Goal: Obtain resource: Obtain resource

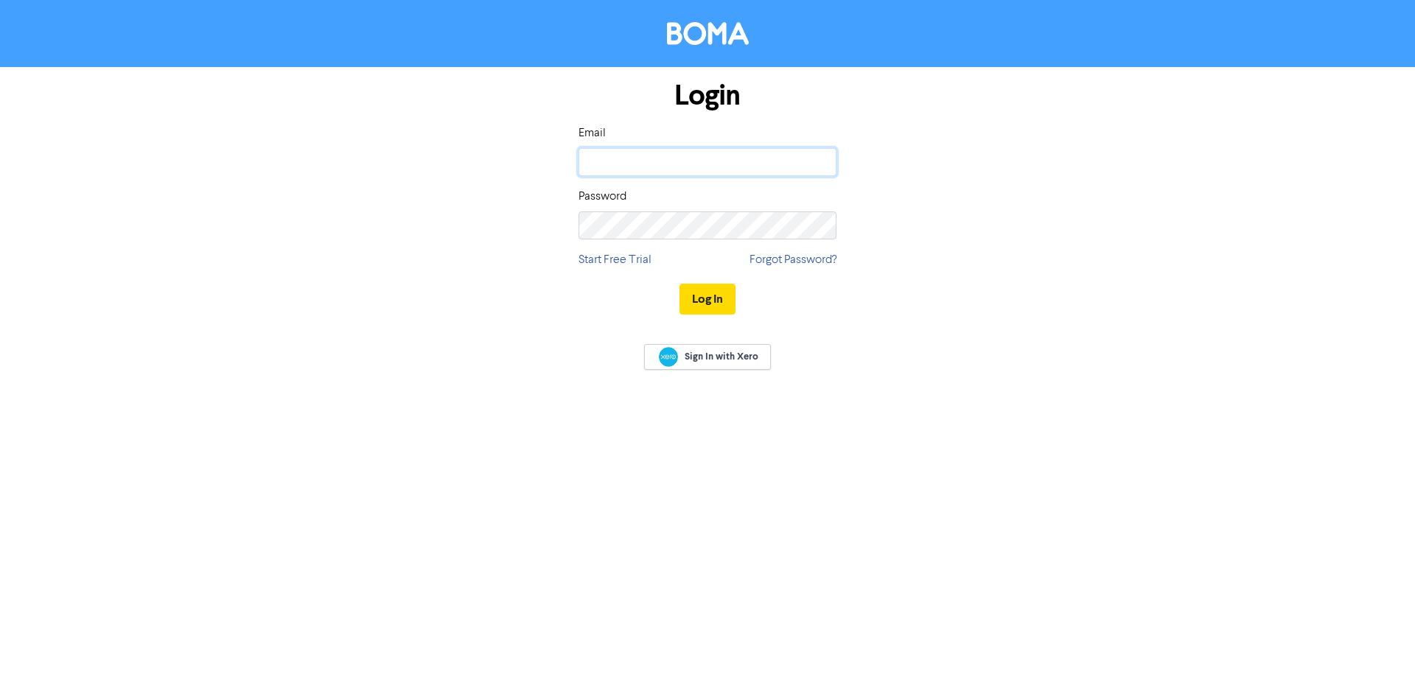
type input "kyle@fluidadvisory.com.au"
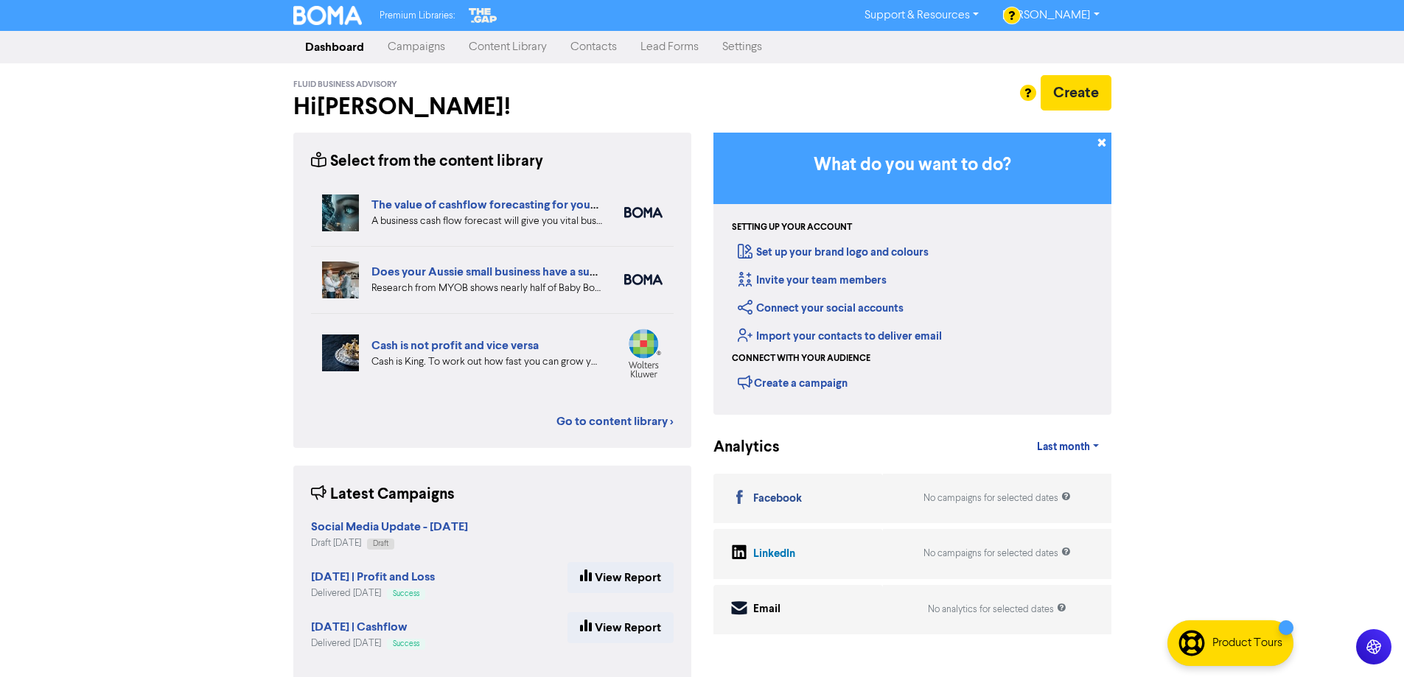
click at [340, 49] on link "Dashboard" at bounding box center [334, 46] width 83 height 29
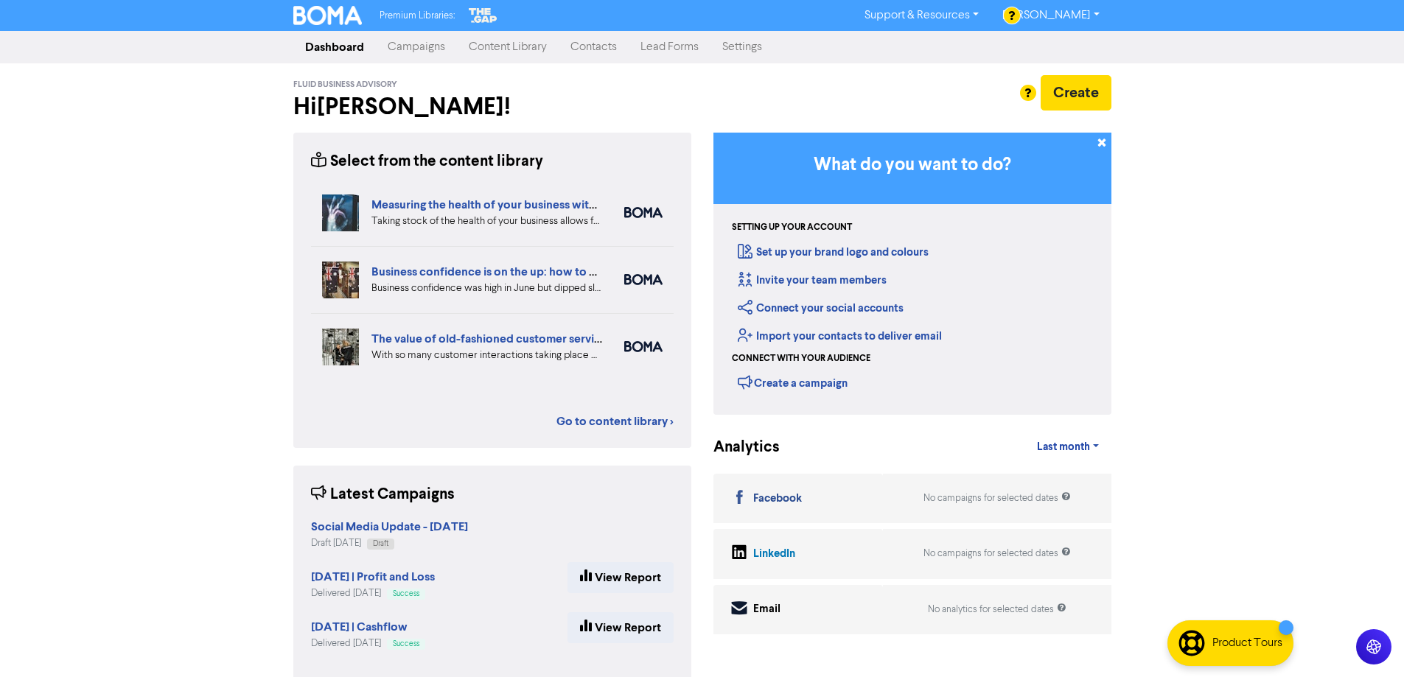
click at [422, 50] on link "Campaigns" at bounding box center [416, 46] width 81 height 29
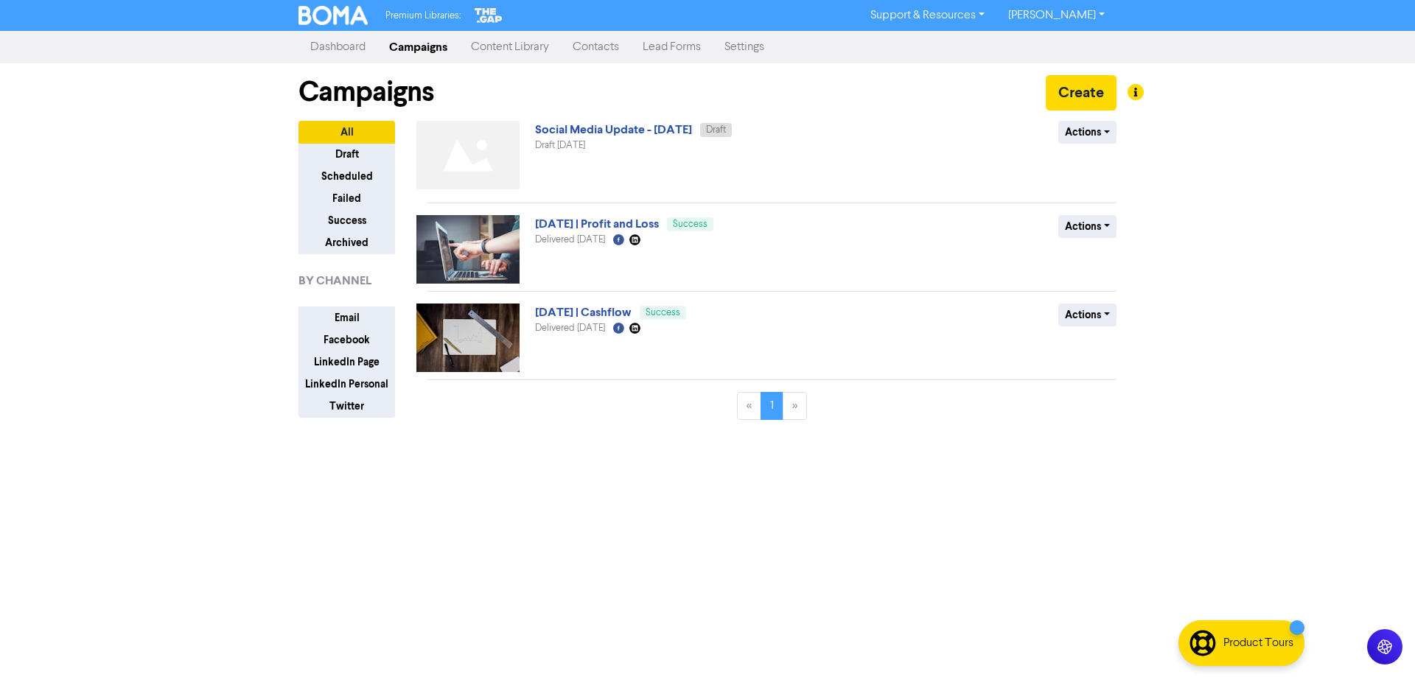
click at [533, 52] on link "Content Library" at bounding box center [510, 46] width 102 height 29
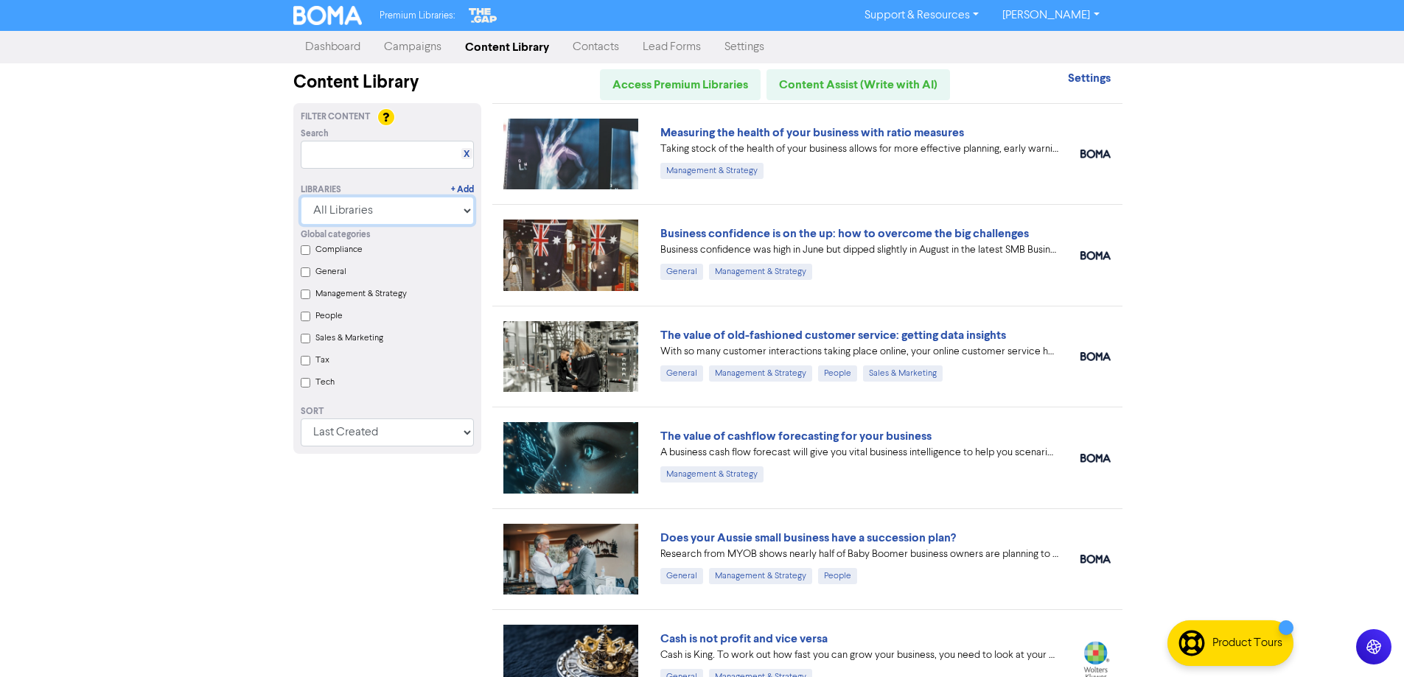
click at [429, 206] on select "All Libraries BOMA Other Partners The Gap Xero" at bounding box center [387, 211] width 173 height 28
select select "The Gap"
click at [306, 197] on select "All Libraries BOMA Other Partners The Gap Xero" at bounding box center [387, 211] width 173 height 28
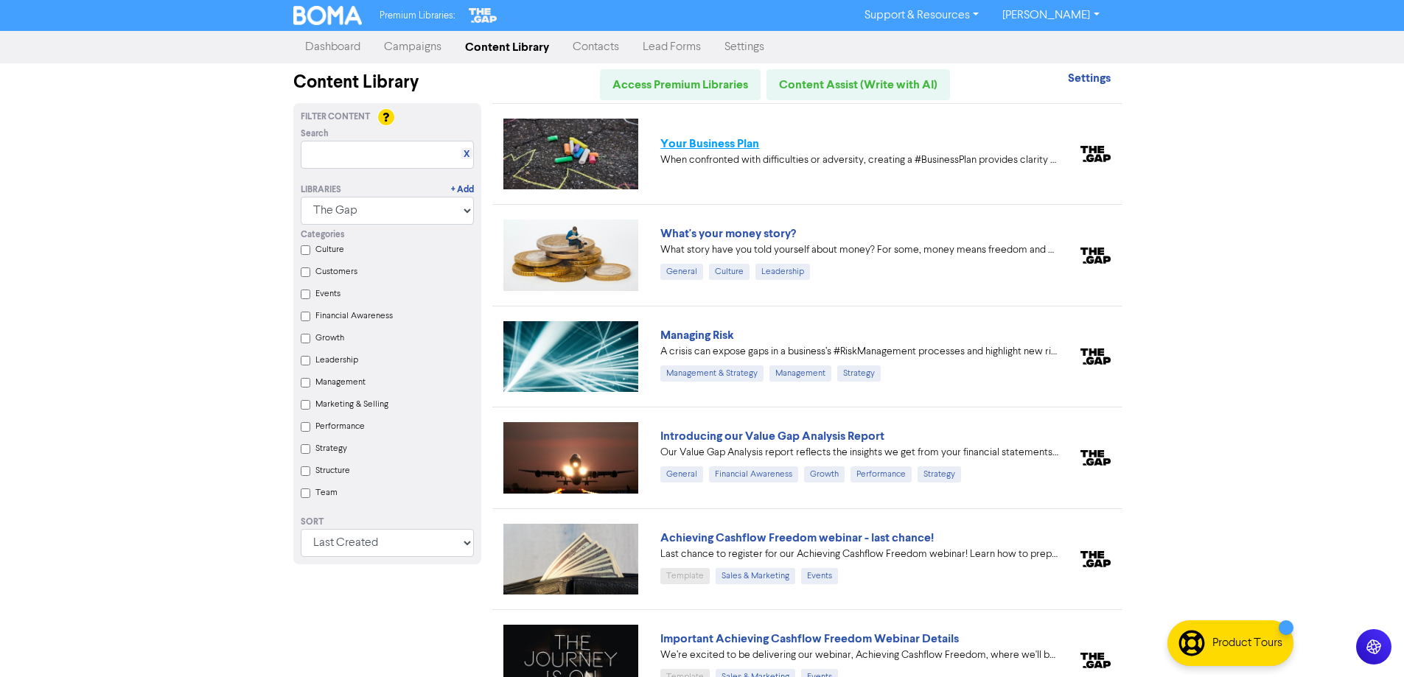
click at [704, 150] on link "Your Business Plan" at bounding box center [709, 143] width 99 height 15
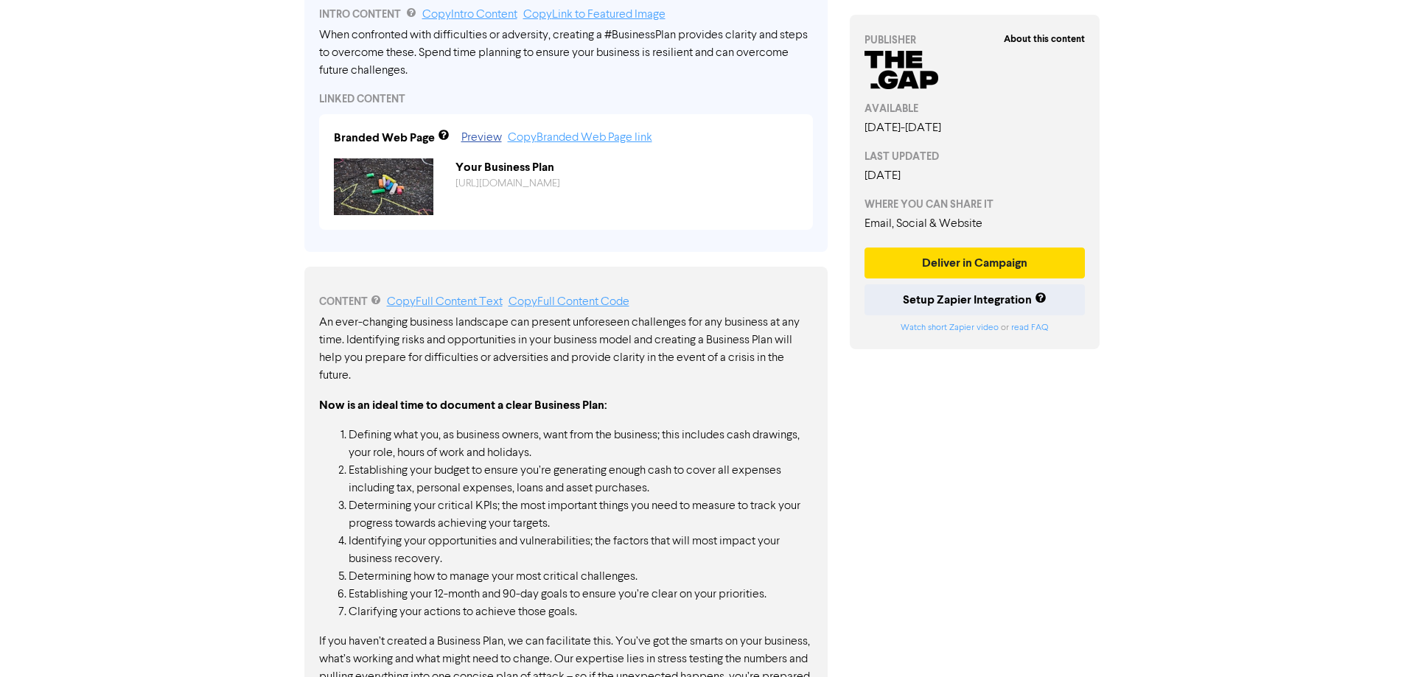
scroll to position [504, 0]
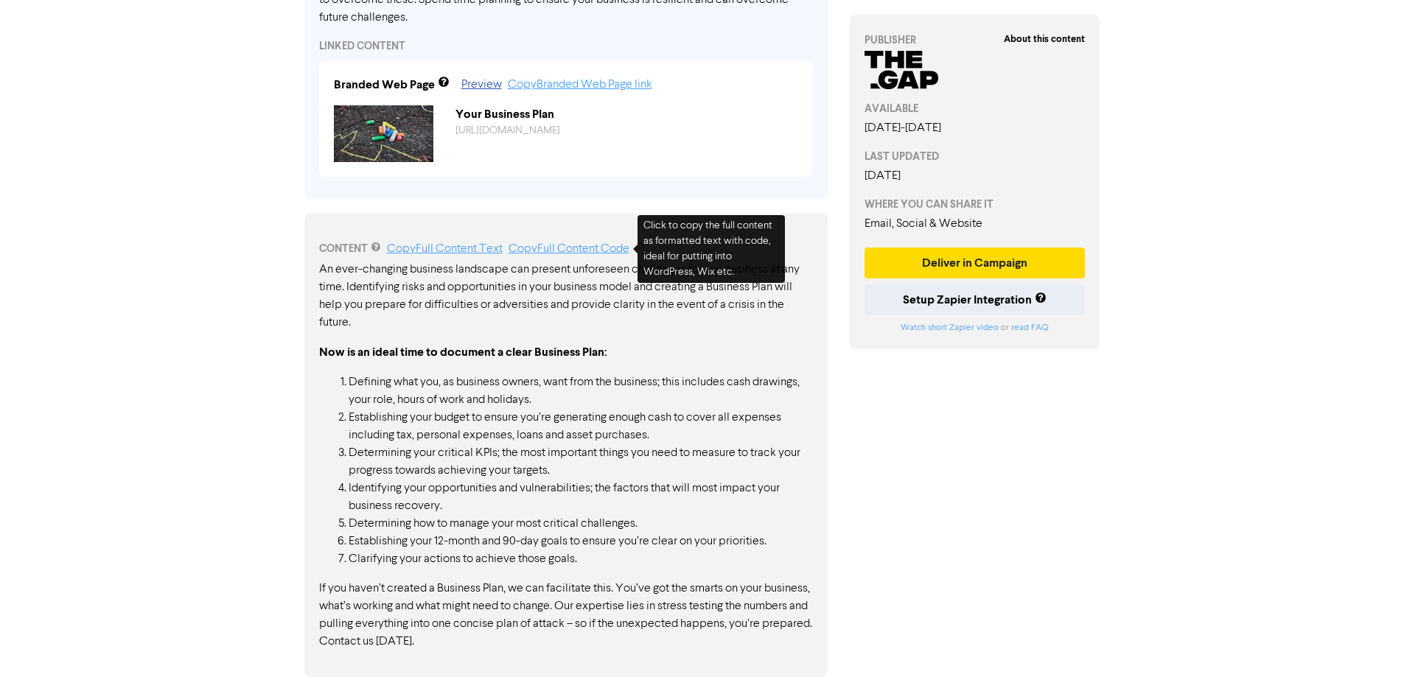
click at [612, 246] on link "Copy Full Content Code" at bounding box center [569, 249] width 121 height 12
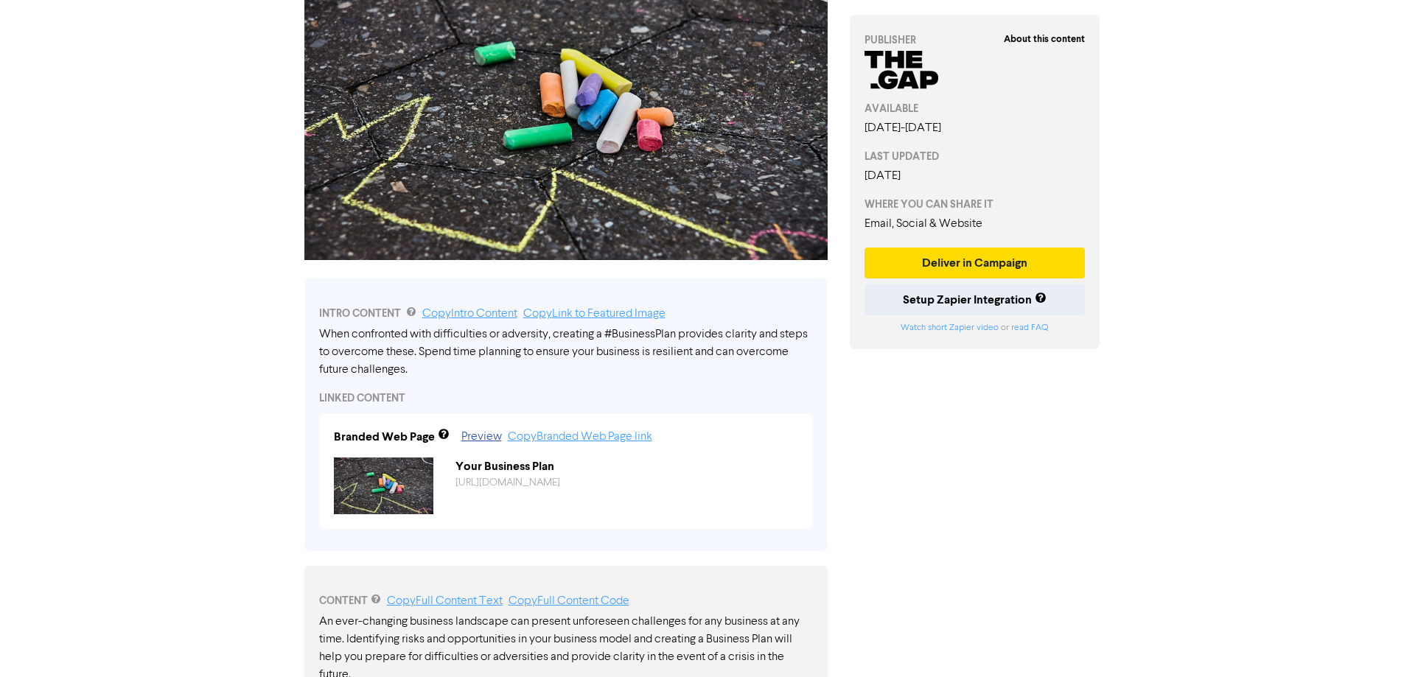
scroll to position [0, 0]
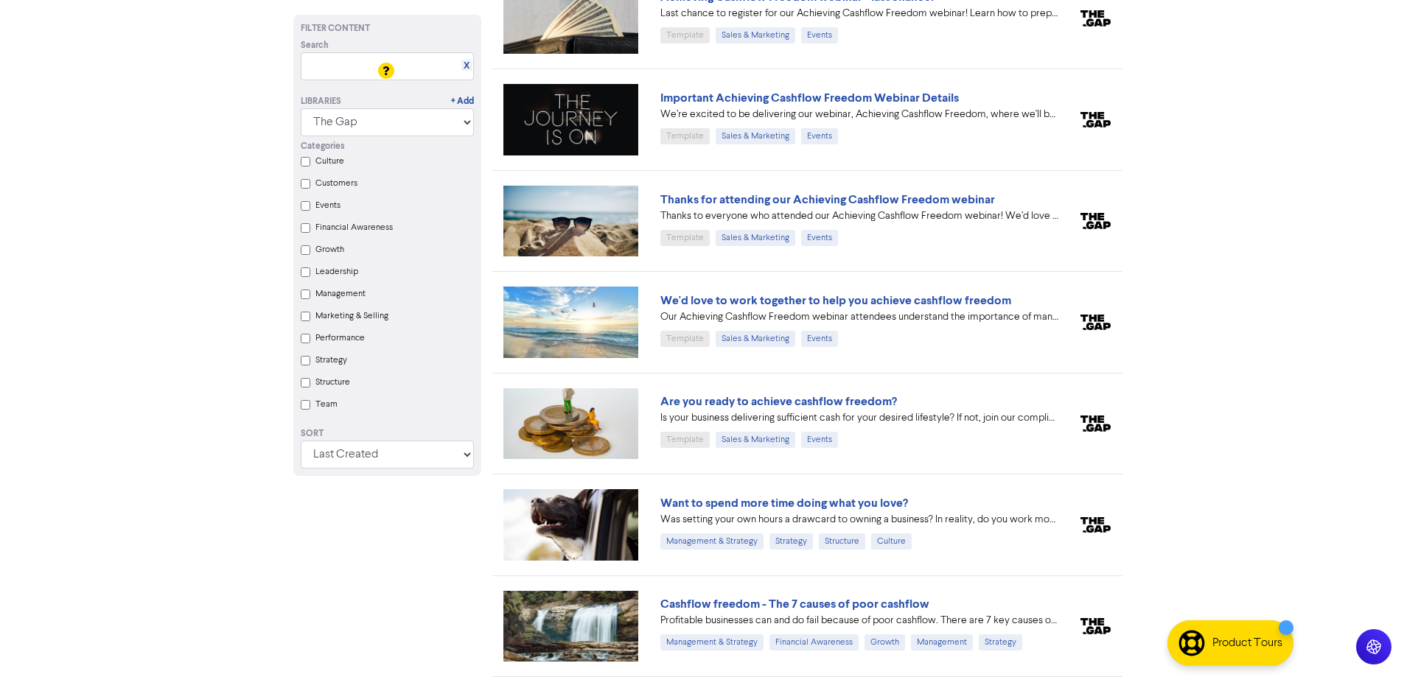
scroll to position [590, 0]
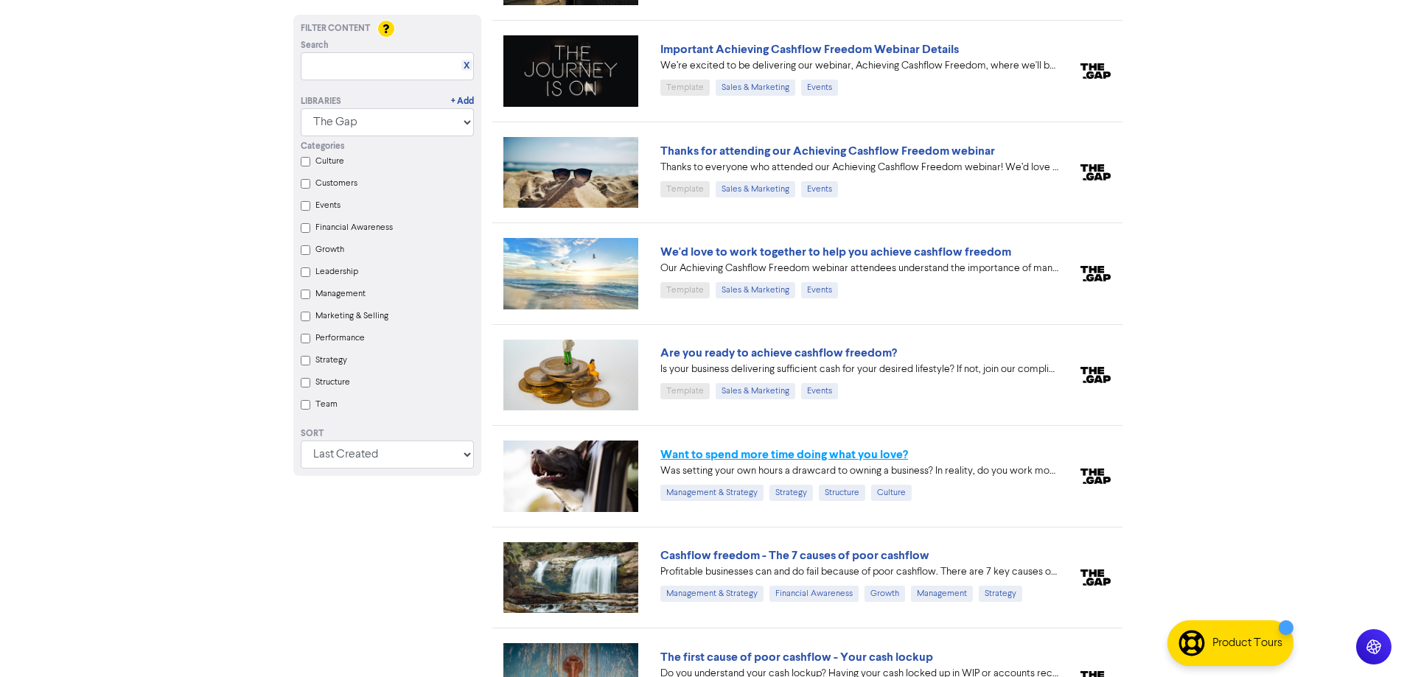
click at [825, 455] on link "Want to spend more time doing what you love?" at bounding box center [784, 454] width 248 height 15
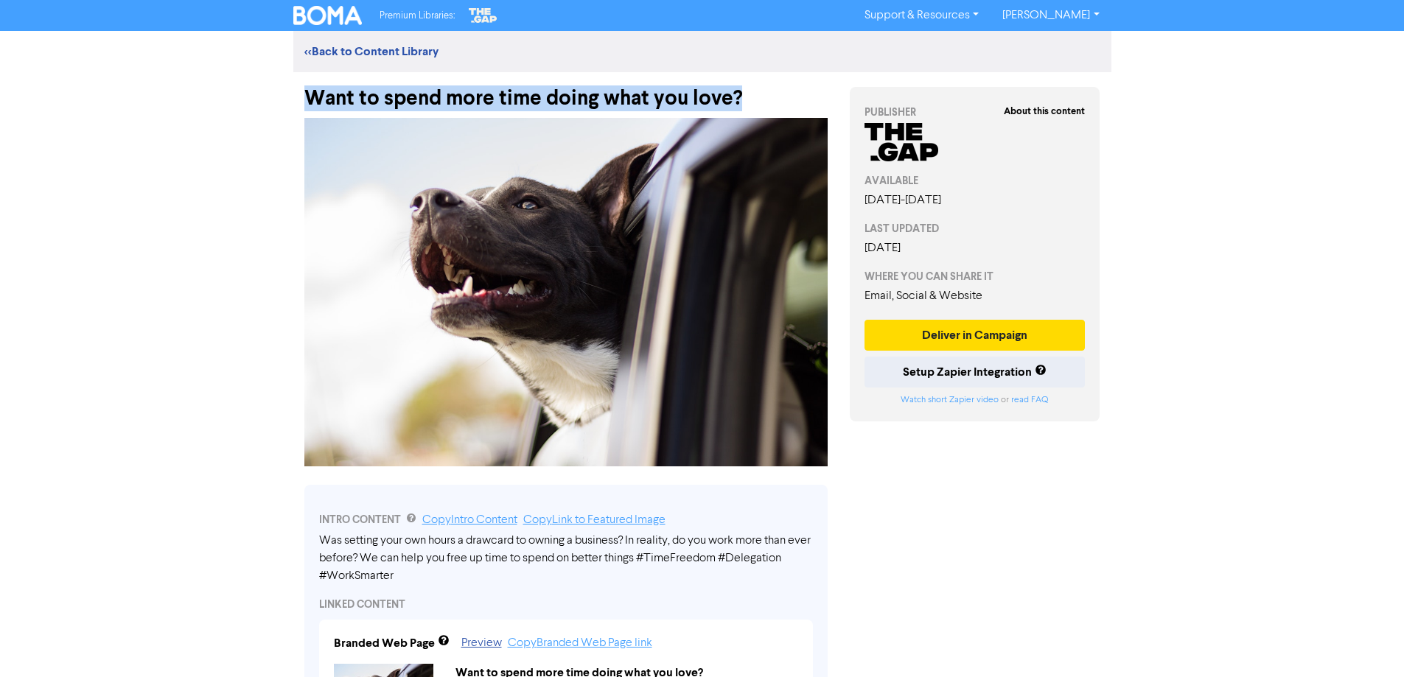
drag, startPoint x: 310, startPoint y: 87, endPoint x: 792, endPoint y: 96, distance: 482.8
click at [792, 96] on div "Want to spend more time doing what you love?" at bounding box center [565, 91] width 523 height 38
copy div "Want to spend more time doing what you love?"
drag, startPoint x: 600, startPoint y: 651, endPoint x: 615, endPoint y: 658, distance: 17.1
click at [600, 649] on link "Copy Branded Web Page link" at bounding box center [580, 643] width 144 height 12
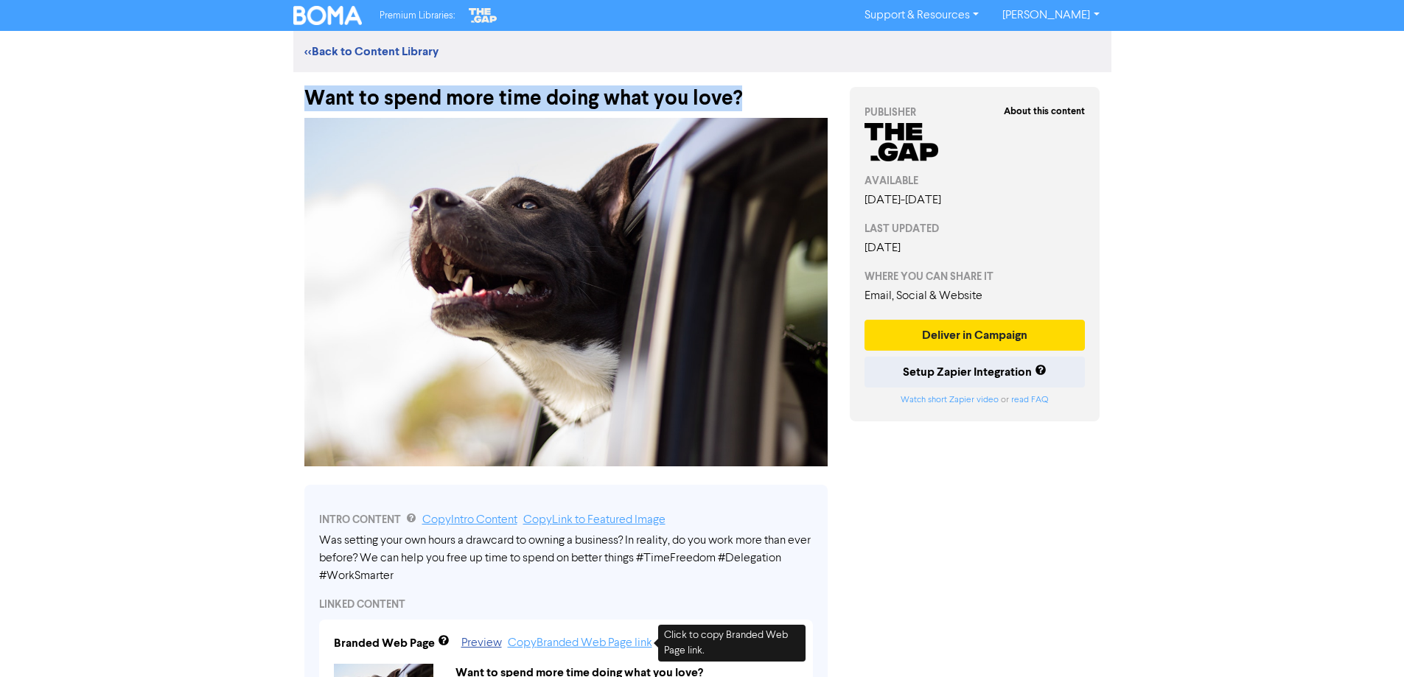
copy div "Want to spend more time doing what you love?"
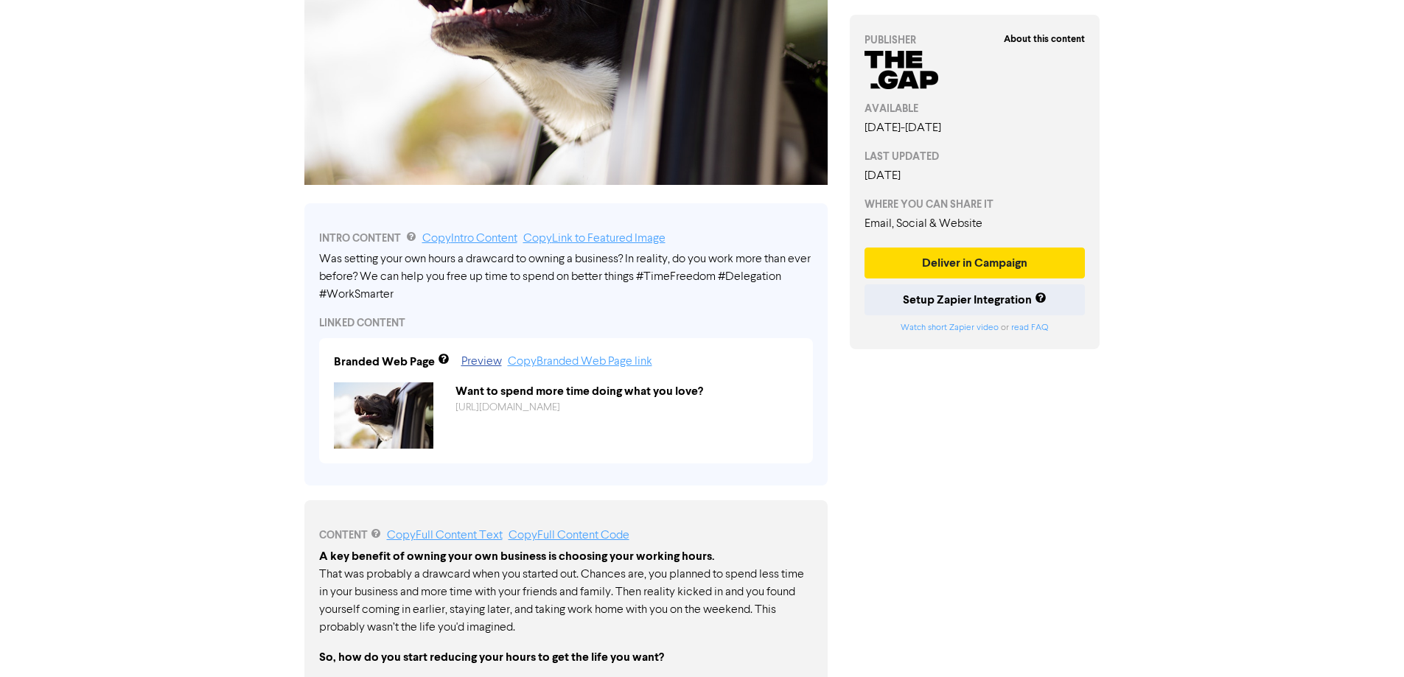
scroll to position [368, 0]
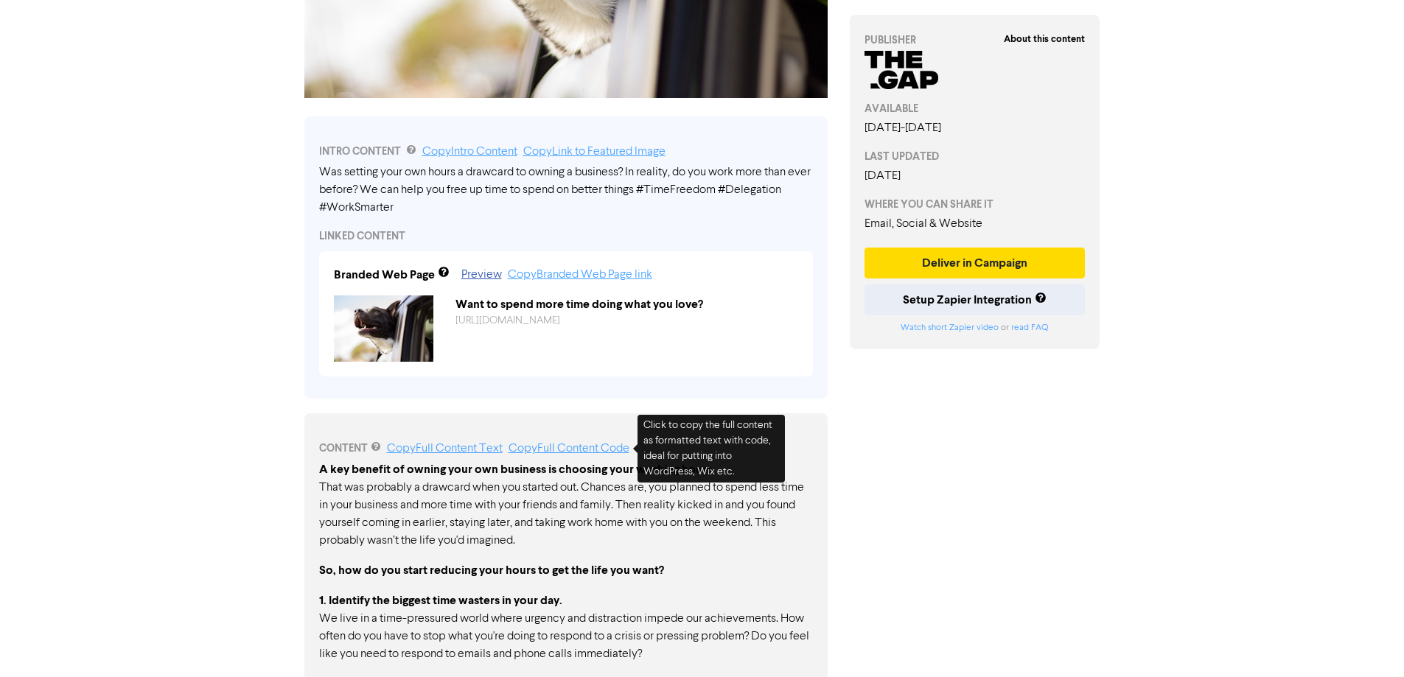
click at [540, 450] on link "Copy Full Content Code" at bounding box center [569, 449] width 121 height 12
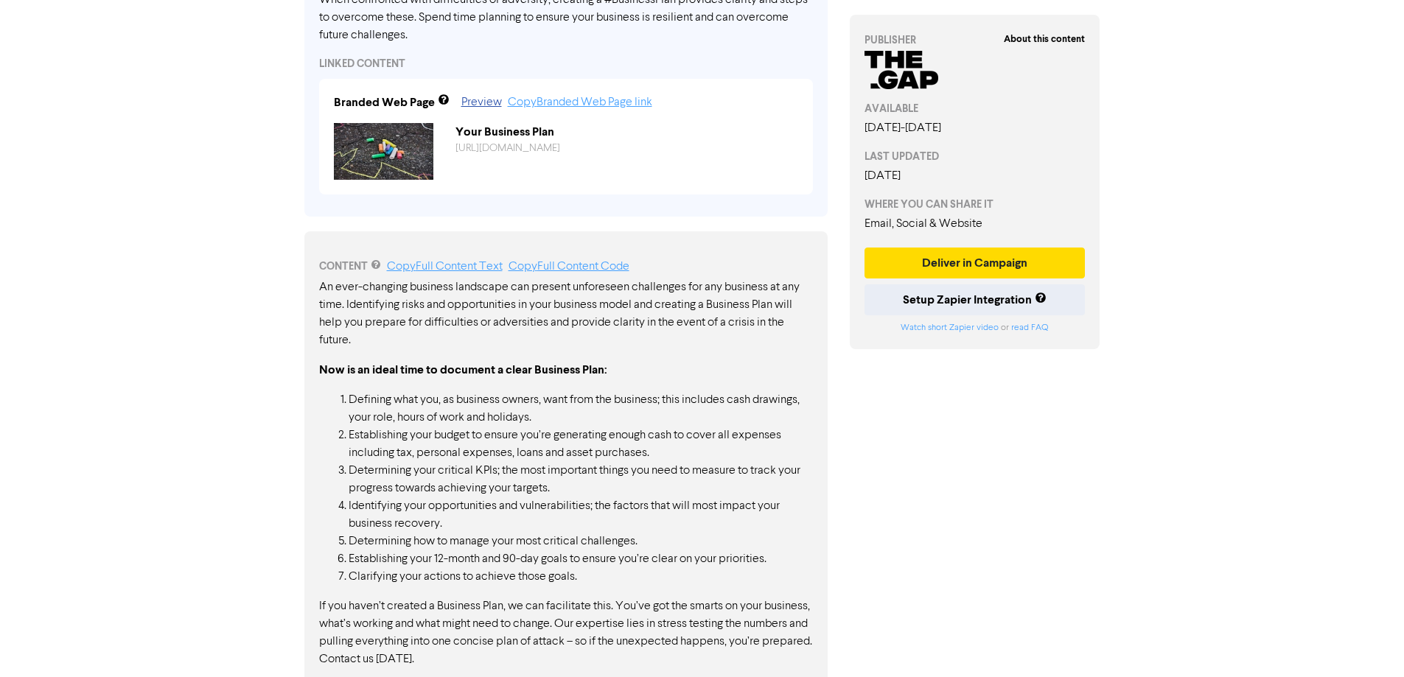
scroll to position [504, 0]
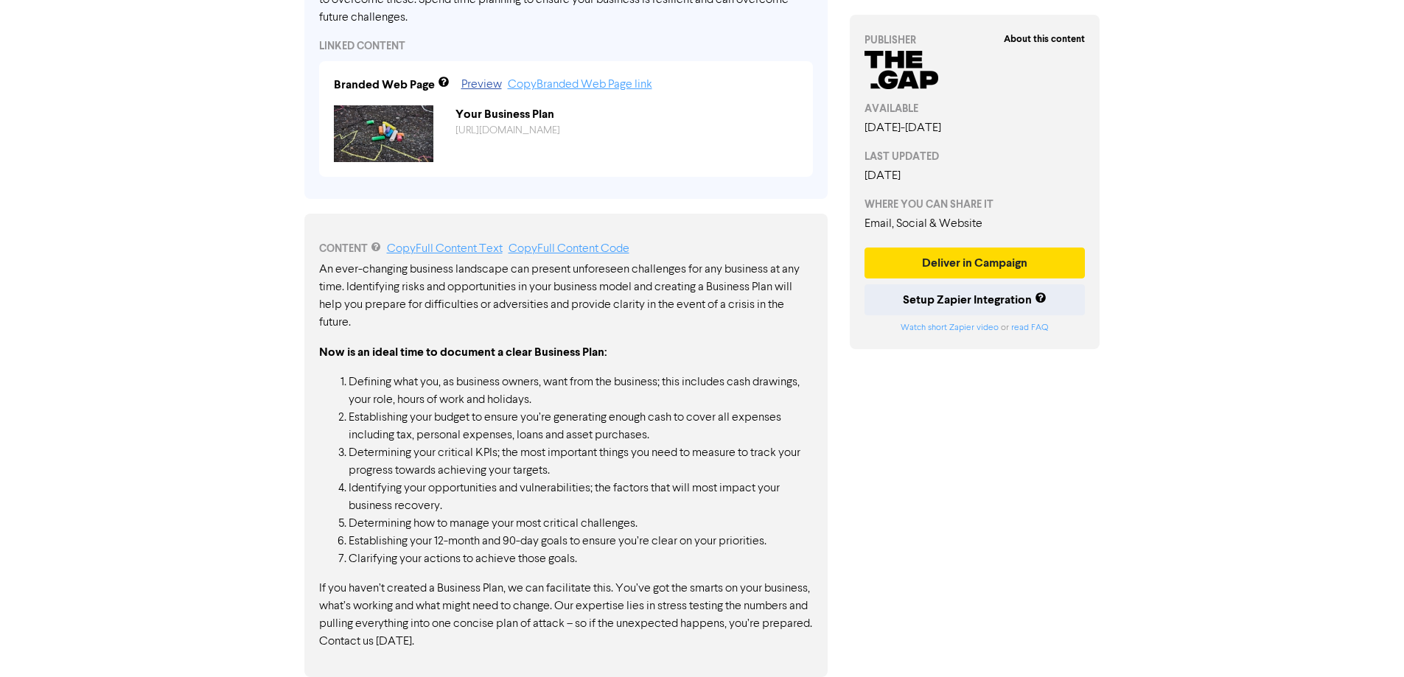
click at [329, 276] on p "An ever-changing business landscape can present unforeseen challenges for any b…" at bounding box center [566, 296] width 494 height 71
drag, startPoint x: 318, startPoint y: 265, endPoint x: 526, endPoint y: 640, distance: 429.5
click at [526, 640] on div "An ever-changing business landscape can present unforeseen challenges for any b…" at bounding box center [566, 456] width 494 height 390
click at [380, 384] on li "Defining what you, as business owners, want from the business; this includes ca…" at bounding box center [581, 391] width 464 height 35
drag, startPoint x: 318, startPoint y: 272, endPoint x: 371, endPoint y: 270, distance: 53.1
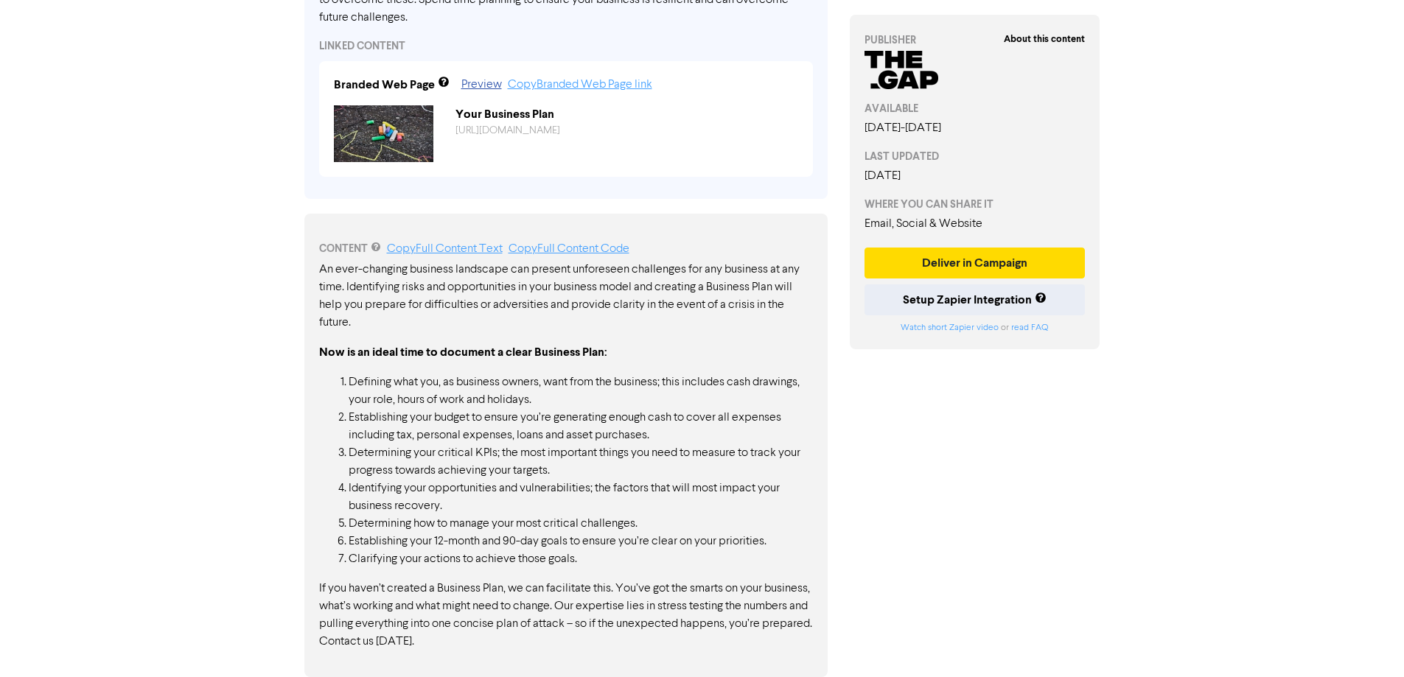
click at [371, 270] on div "CONTENT Copy Full Content Text Copy Full Content Code An ever-changing business…" at bounding box center [565, 446] width 523 height 464
drag, startPoint x: 366, startPoint y: 282, endPoint x: 339, endPoint y: 284, distance: 26.6
click at [339, 284] on p "An ever-changing business landscape can present unforeseen challenges for any b…" at bounding box center [566, 296] width 494 height 71
drag, startPoint x: 328, startPoint y: 265, endPoint x: 397, endPoint y: 373, distance: 128.6
click at [397, 373] on div "An ever-changing business landscape can present unforeseen challenges for any b…" at bounding box center [566, 456] width 494 height 390
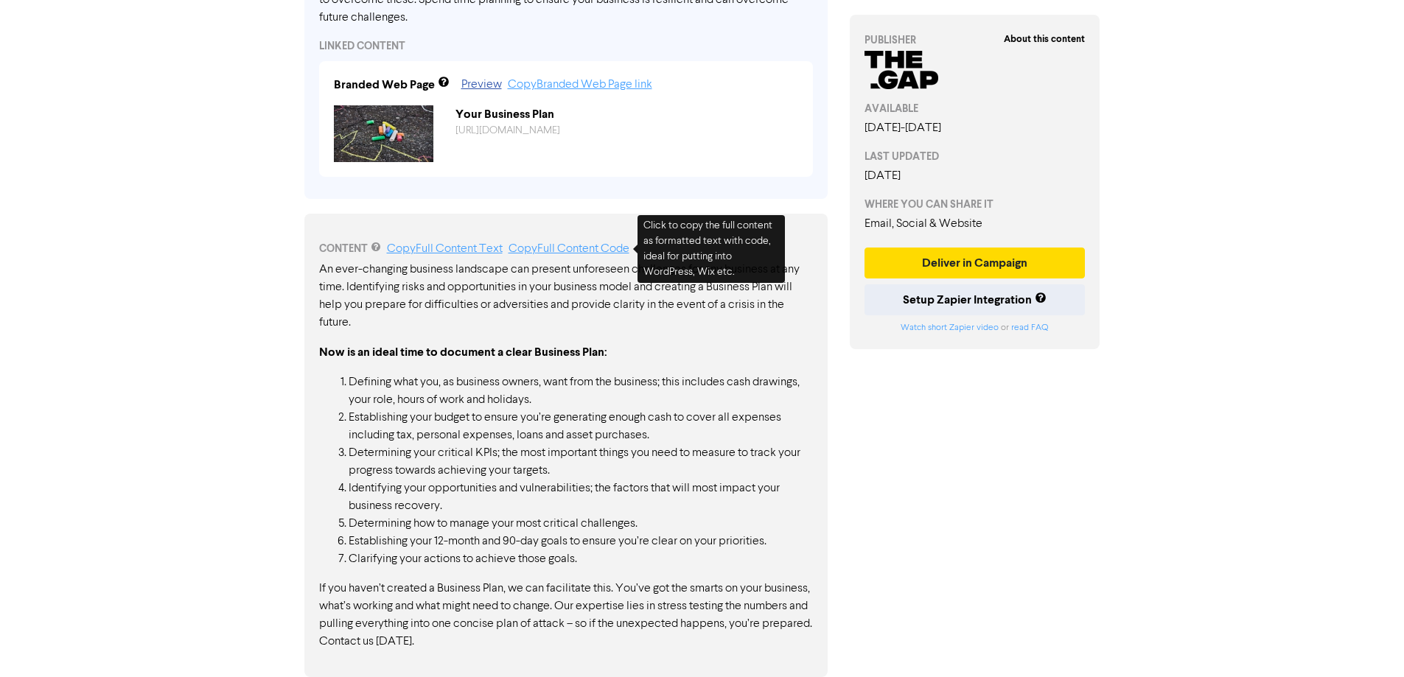
click at [577, 250] on link "Copy Full Content Code" at bounding box center [569, 249] width 121 height 12
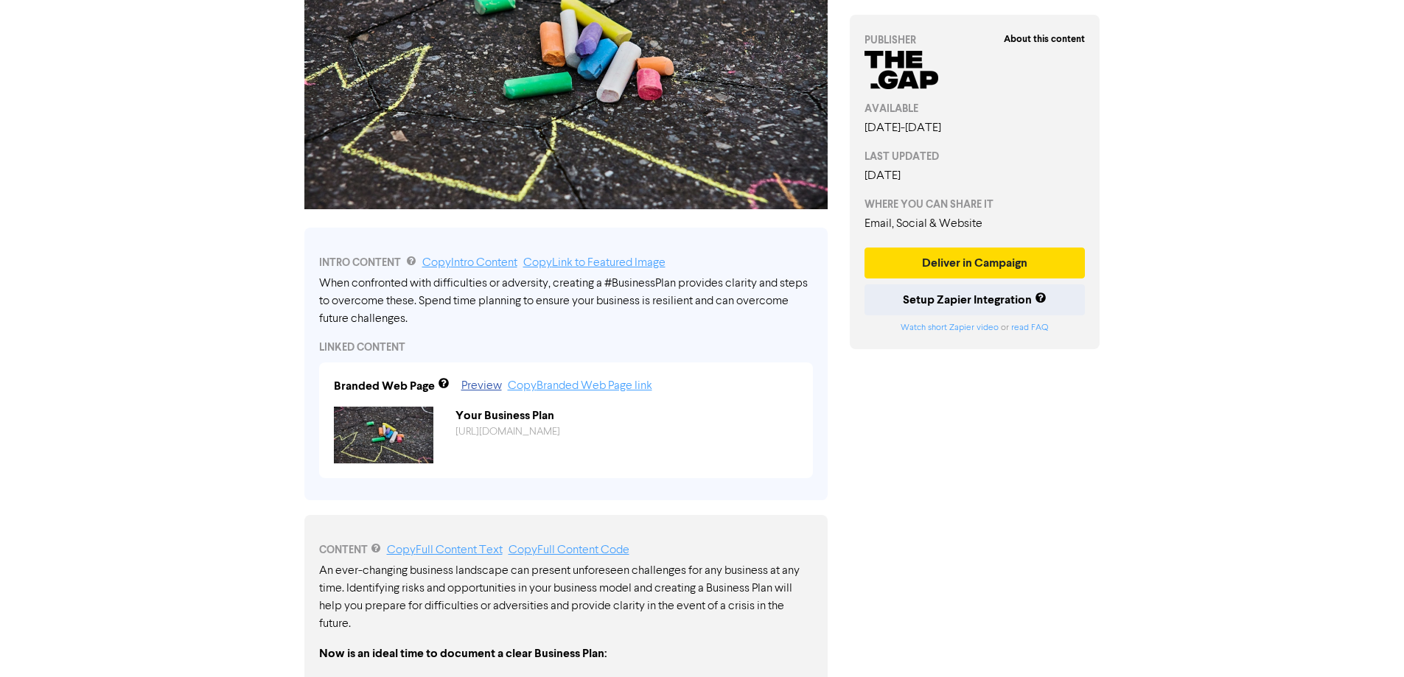
scroll to position [0, 0]
